Goal: Communication & Community: Connect with others

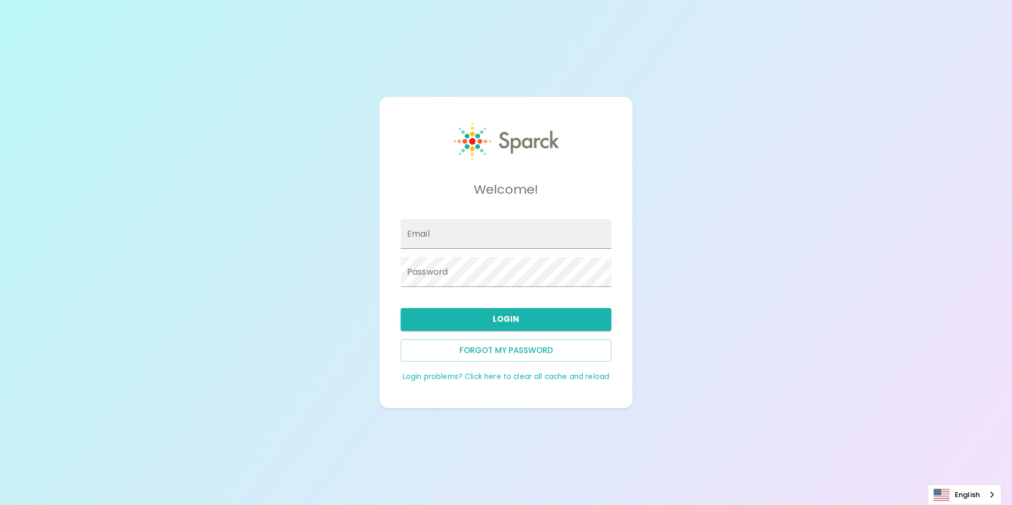
type input "[EMAIL_ADDRESS][DOMAIN_NAME]"
click at [490, 321] on button "Login" at bounding box center [506, 319] width 211 height 22
click at [549, 317] on button "Login" at bounding box center [506, 319] width 211 height 22
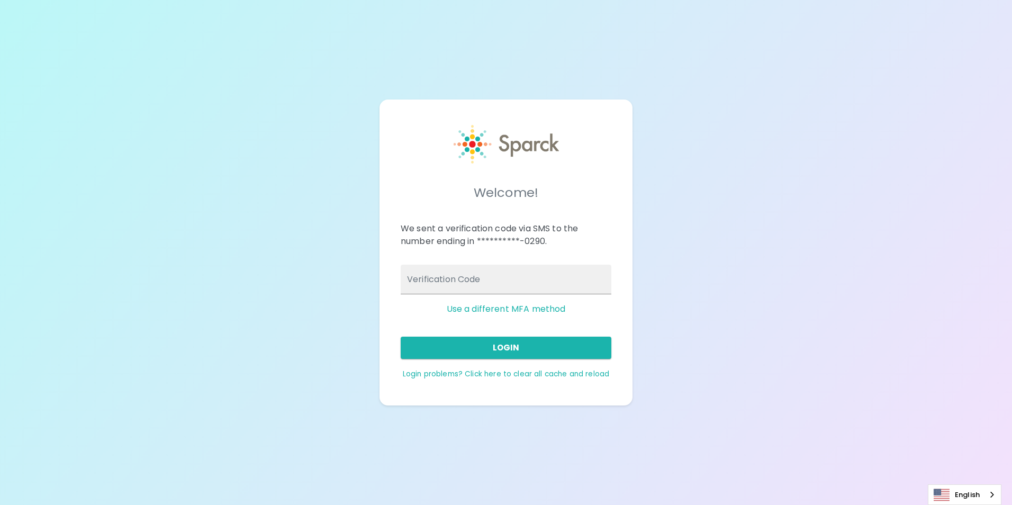
click at [567, 278] on input "Verification Code" at bounding box center [506, 280] width 211 height 30
click at [623, 245] on div "**********" at bounding box center [506, 253] width 253 height 306
click at [553, 276] on input "Verification Code" at bounding box center [506, 280] width 211 height 30
type input "348228"
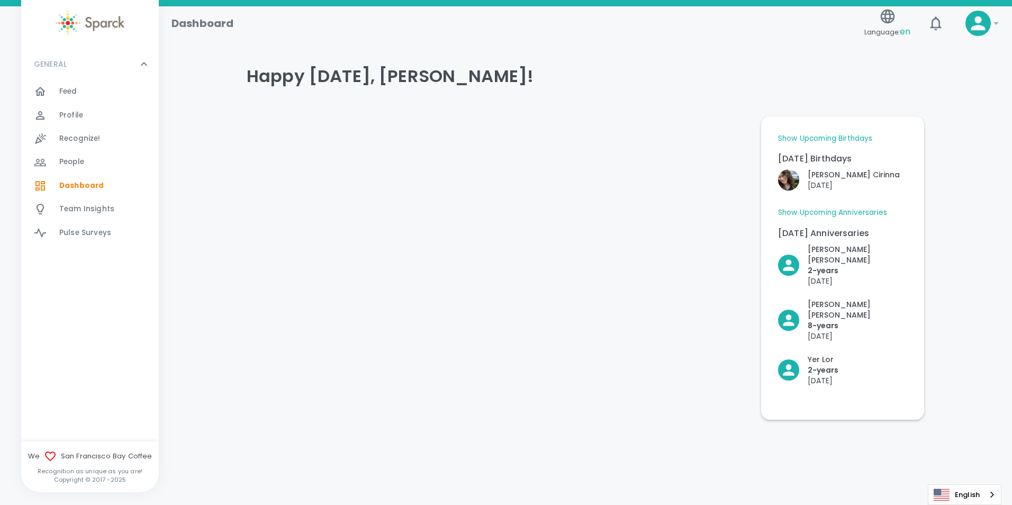
click at [63, 88] on span "Feed" at bounding box center [68, 91] width 18 height 11
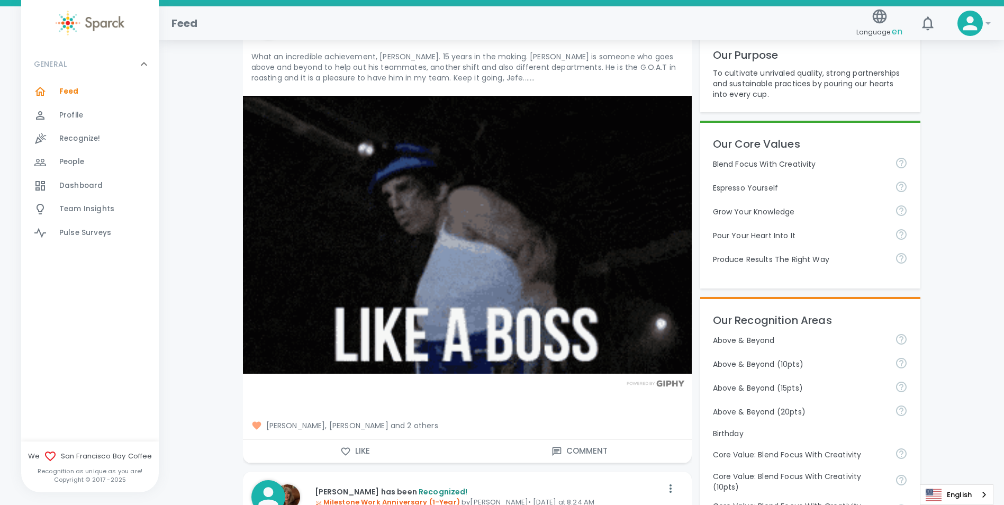
scroll to position [212, 0]
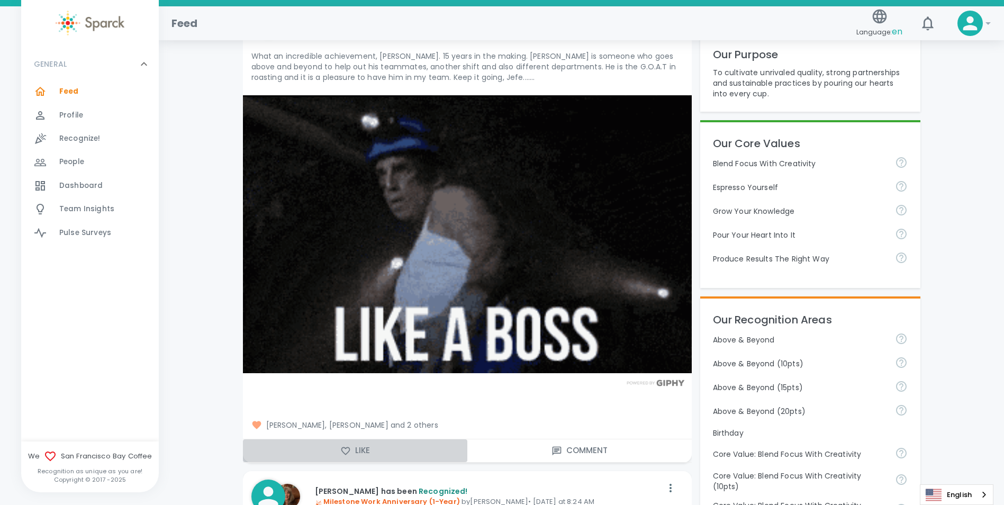
click at [363, 458] on button "Like" at bounding box center [355, 450] width 225 height 22
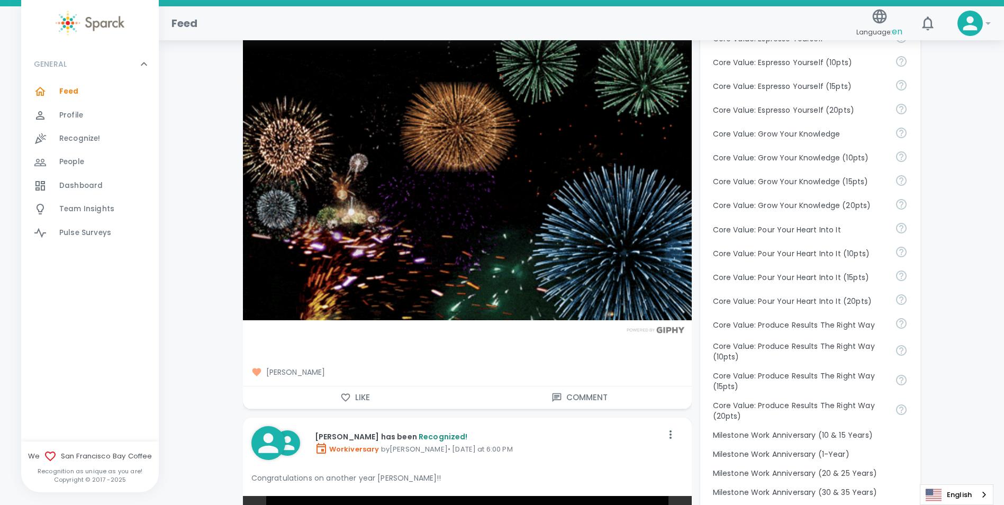
scroll to position [741, 0]
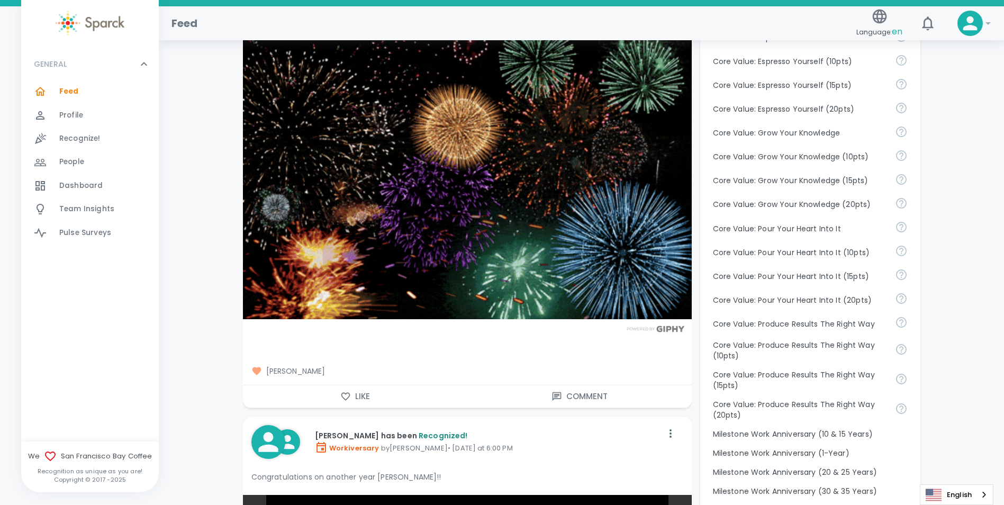
click at [344, 391] on button "Like" at bounding box center [355, 396] width 225 height 22
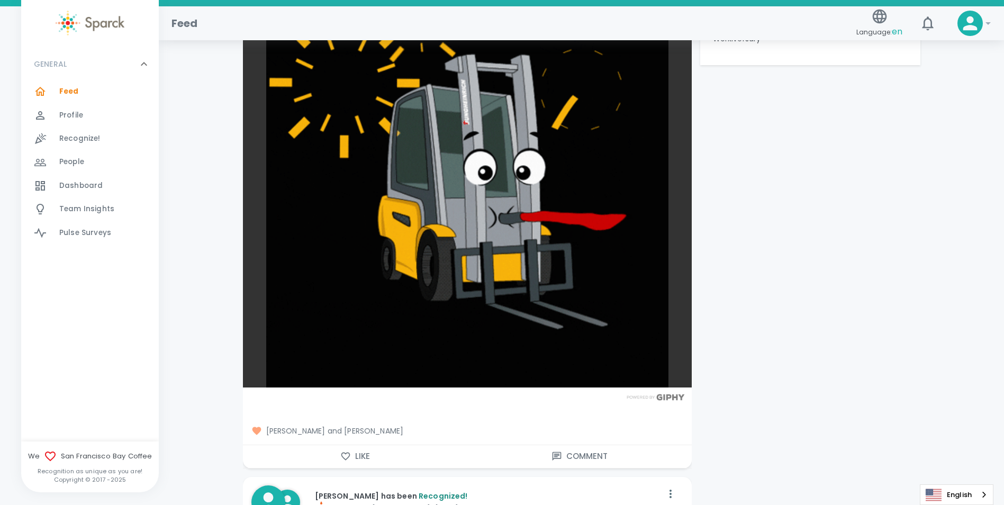
scroll to position [1324, 0]
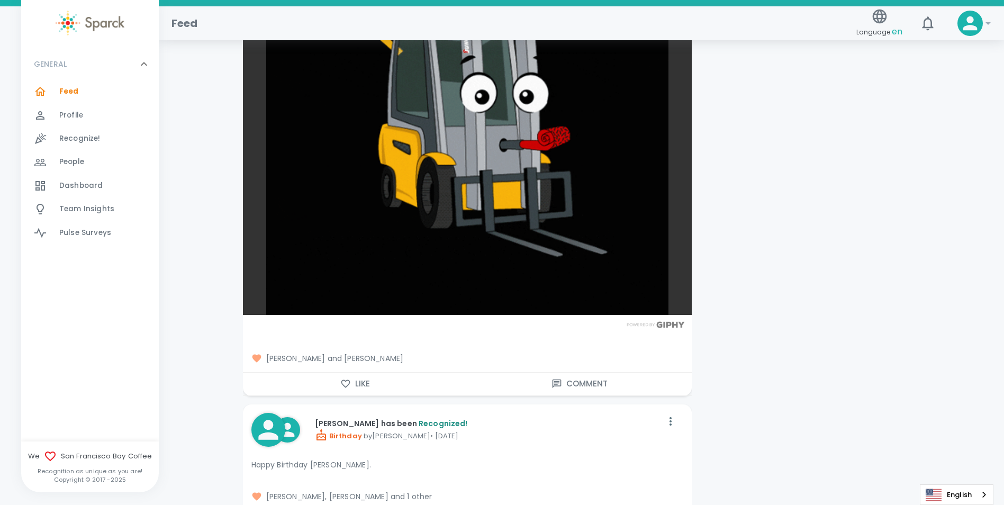
click at [352, 384] on button "Like" at bounding box center [355, 384] width 225 height 22
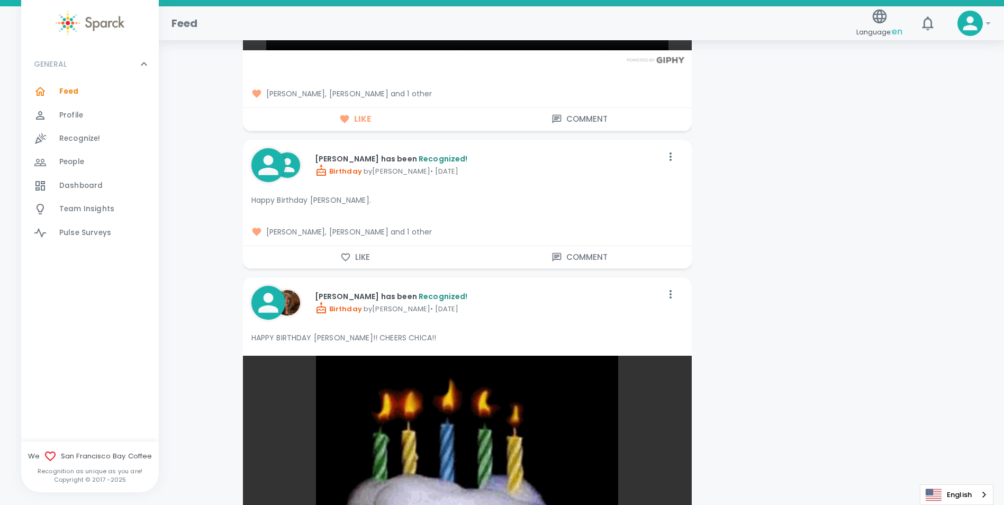
click at [354, 263] on button "Like" at bounding box center [355, 257] width 225 height 22
